Goal: Information Seeking & Learning: Understand process/instructions

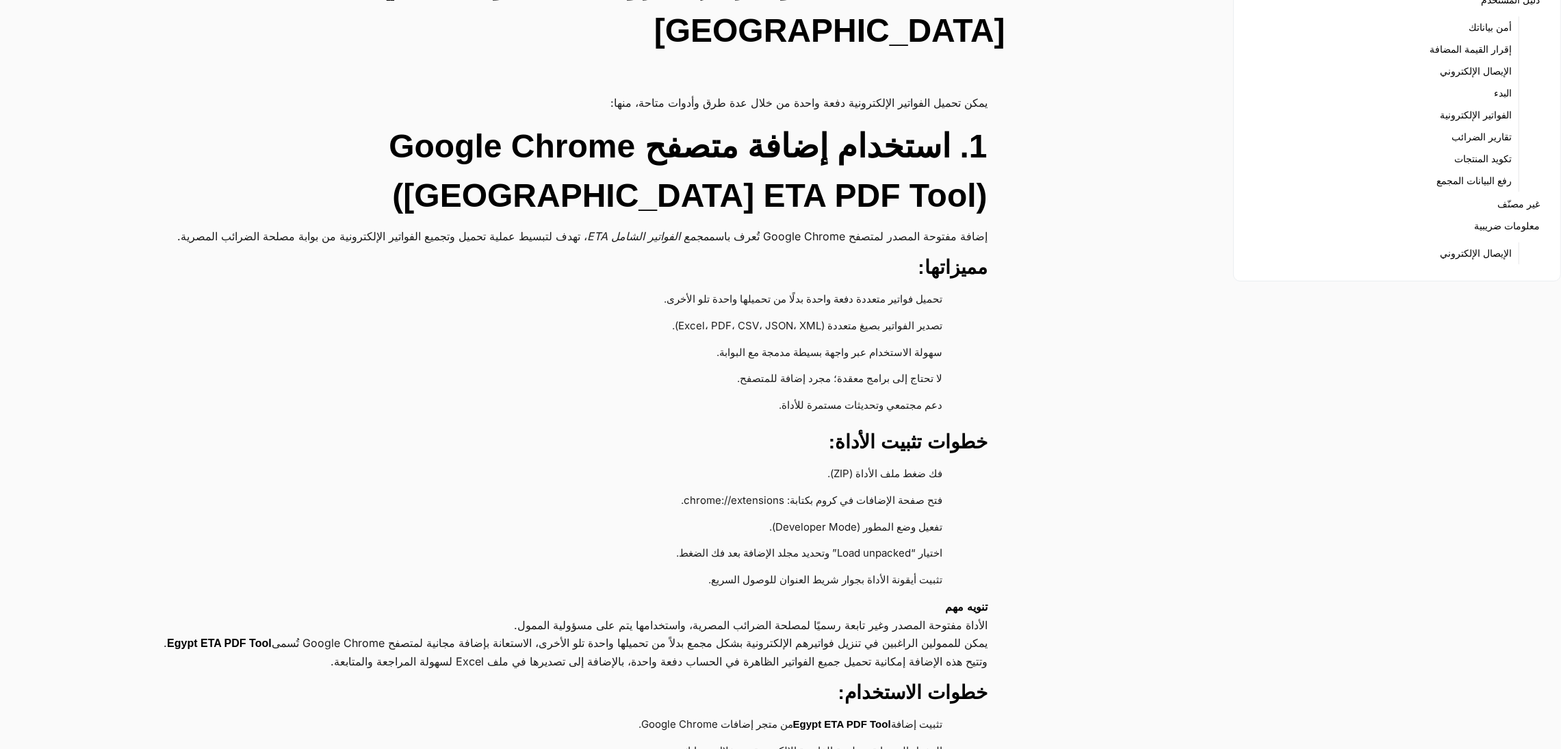
scroll to position [205, 0]
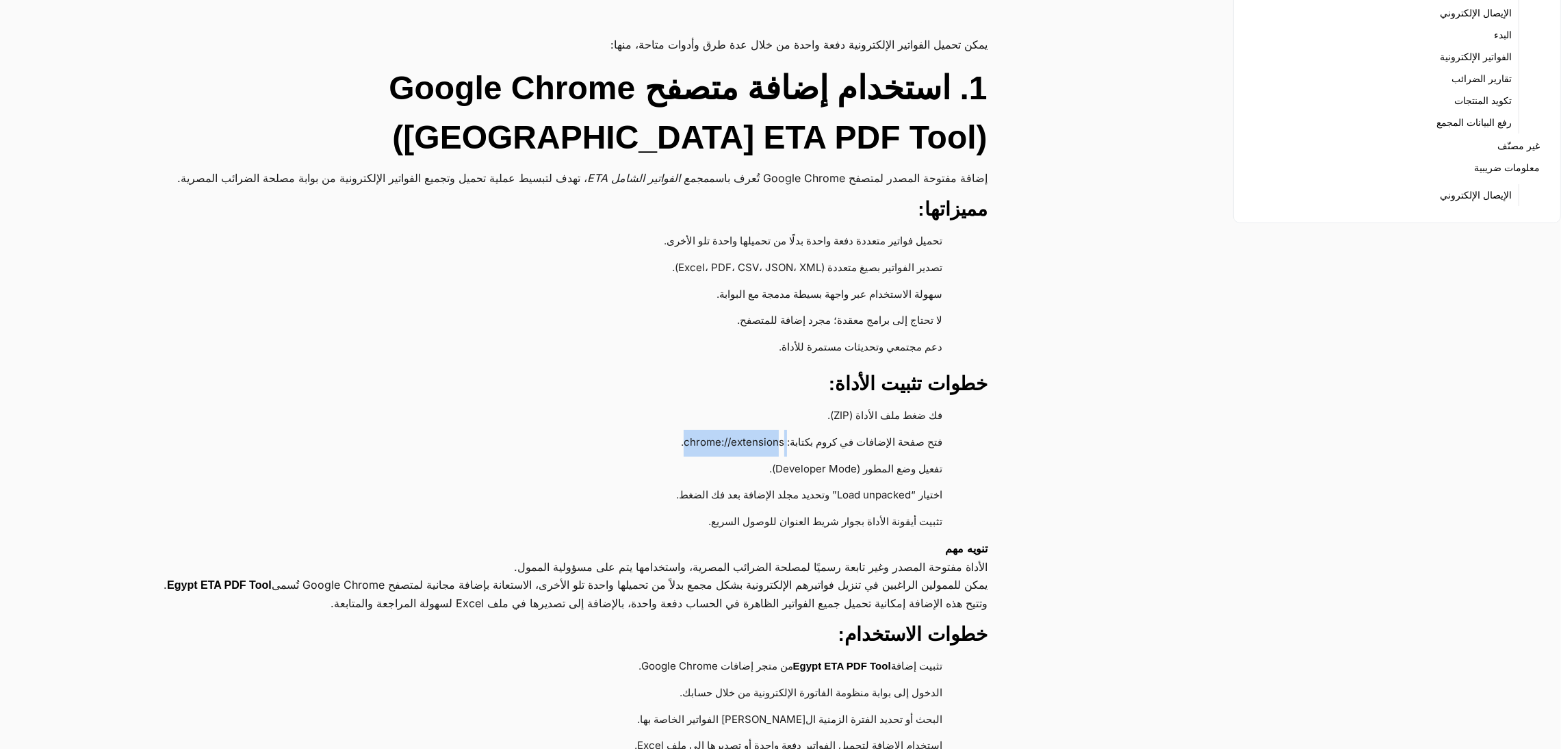
click at [775, 430] on li "فتح صفحة الإضافات في كروم بكتابة: chrome://extensions." at bounding box center [564, 443] width 791 height 27
drag, startPoint x: 782, startPoint y: 404, endPoint x: 778, endPoint y: 411, distance: 7.0
click at [778, 430] on li "فتح صفحة الإضافات في كروم بكتابة: chrome://extensions." at bounding box center [564, 443] width 791 height 27
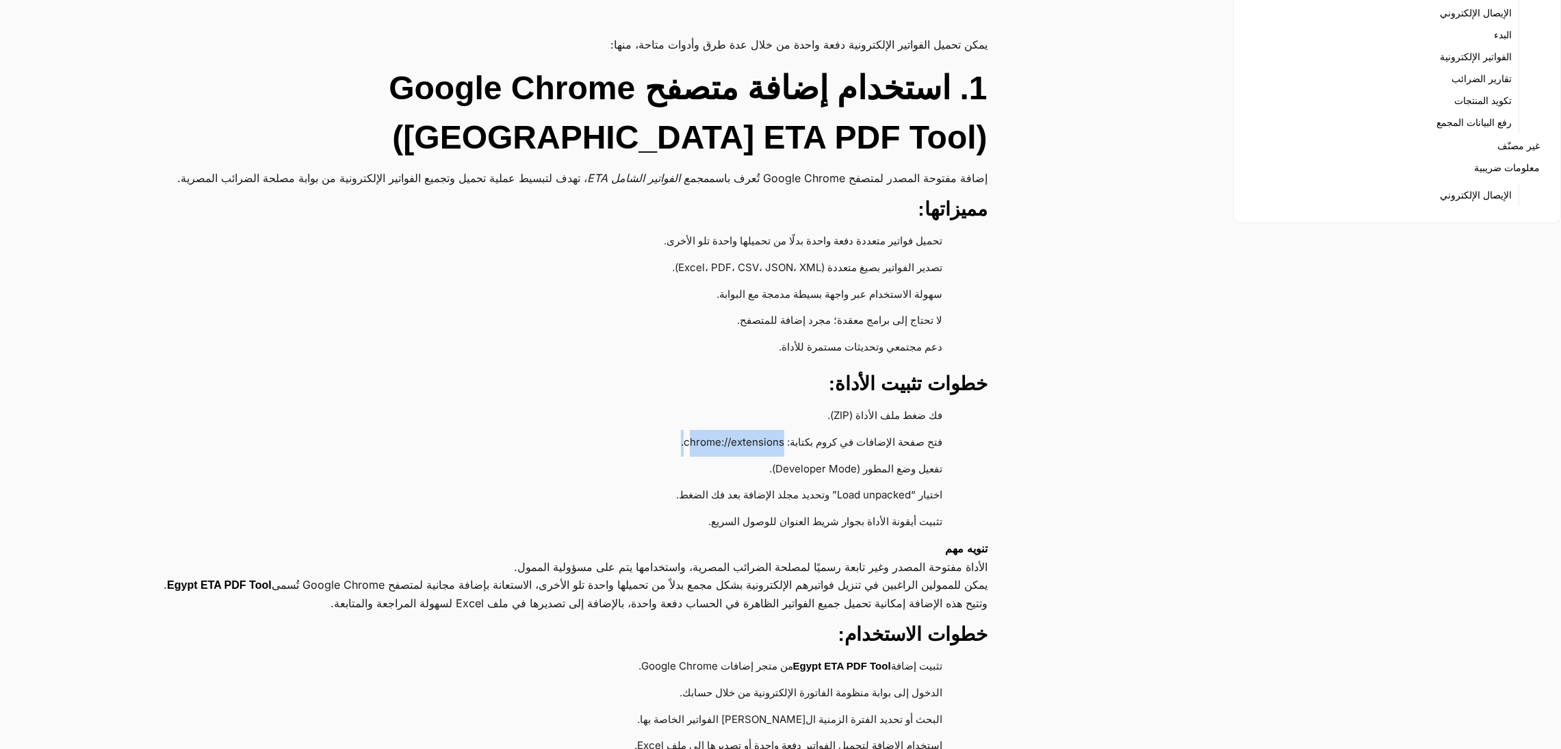
drag, startPoint x: 650, startPoint y: 404, endPoint x: 682, endPoint y: 411, distance: 33.0
click at [682, 430] on li "فتح صفحة الإضافات في كروم بكتابة: chrome://extensions." at bounding box center [564, 443] width 791 height 27
copy li ": chrome://extensions."
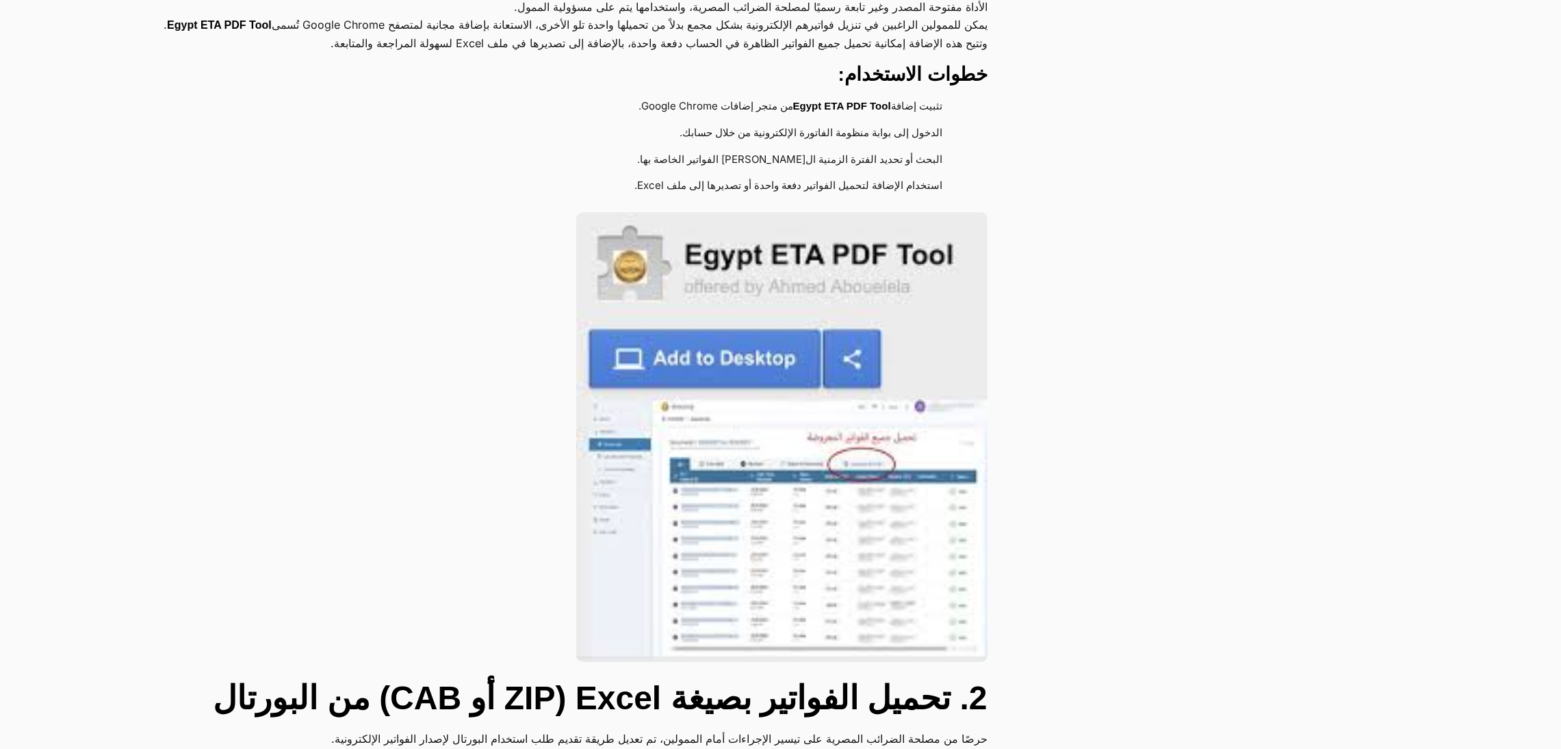
scroll to position [821, 0]
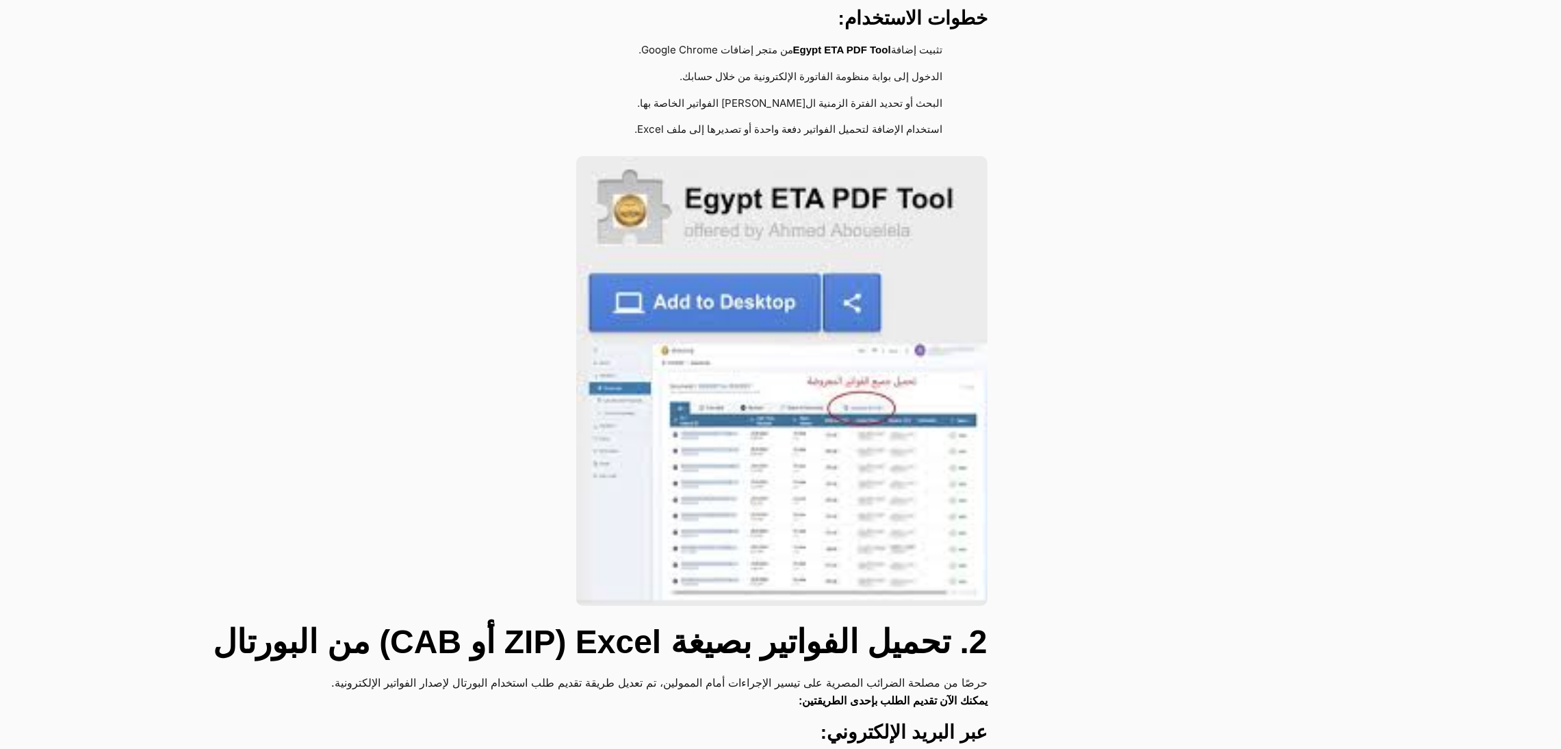
click at [746, 369] on img at bounding box center [781, 381] width 411 height 450
